Goal: Navigation & Orientation: Find specific page/section

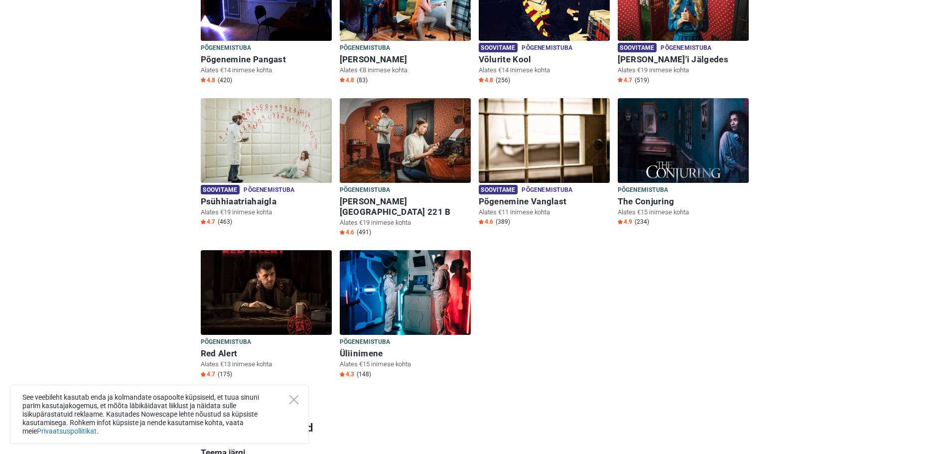
scroll to position [415, 0]
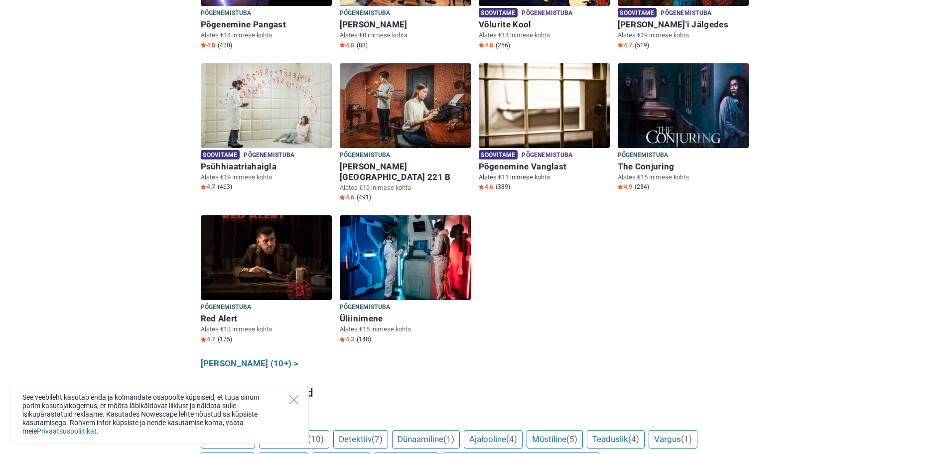
click at [546, 89] on img at bounding box center [544, 105] width 131 height 85
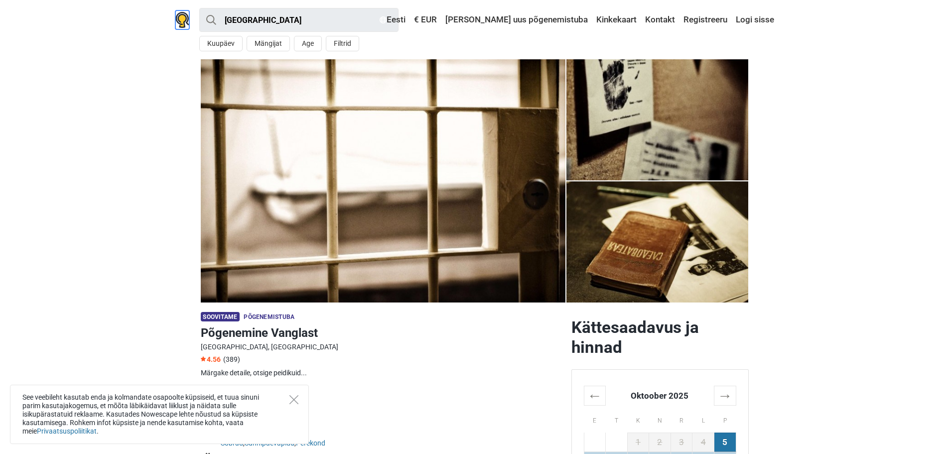
click at [183, 21] on img at bounding box center [182, 20] width 14 height 16
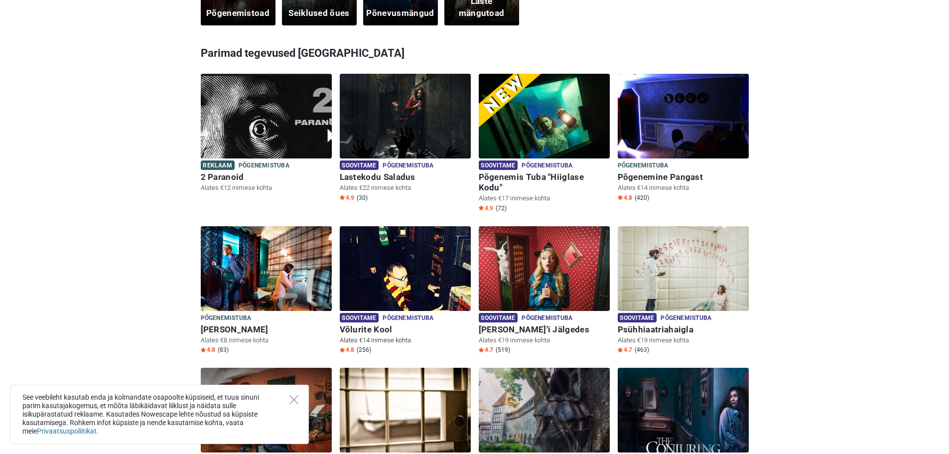
scroll to position [415, 0]
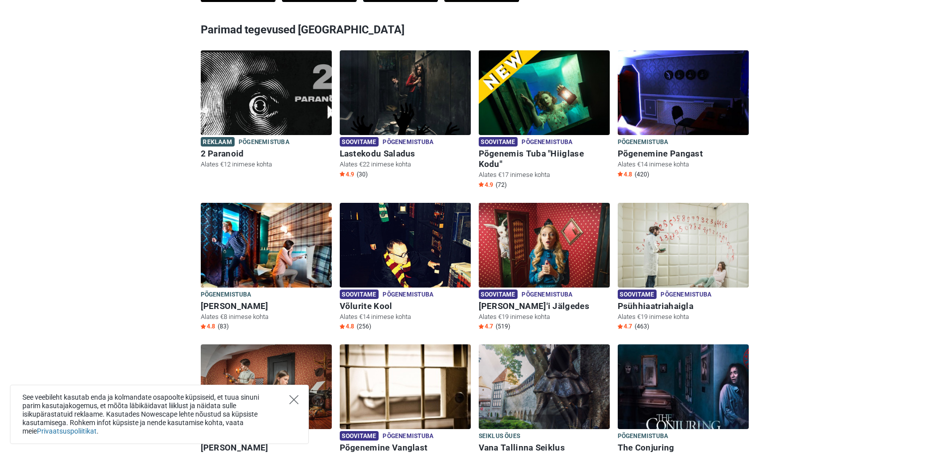
click at [292, 403] on icon "Close" at bounding box center [293, 399] width 9 height 9
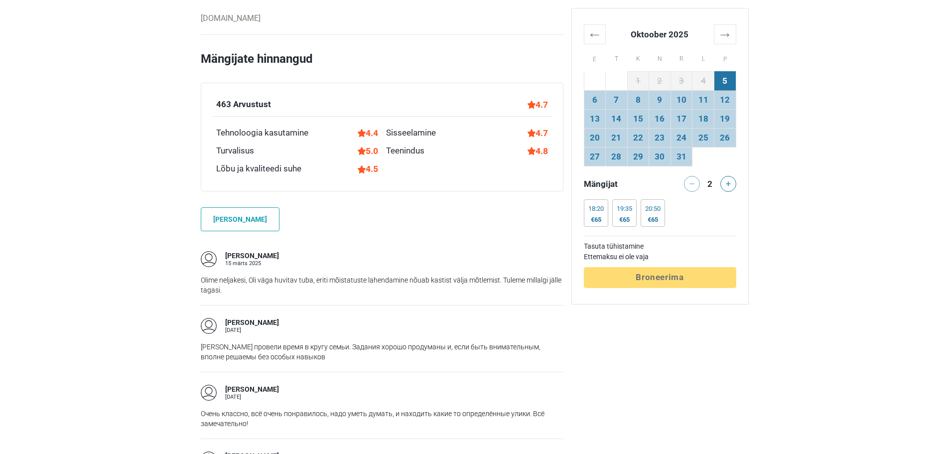
scroll to position [664, 0]
